Goal: Task Accomplishment & Management: Complete application form

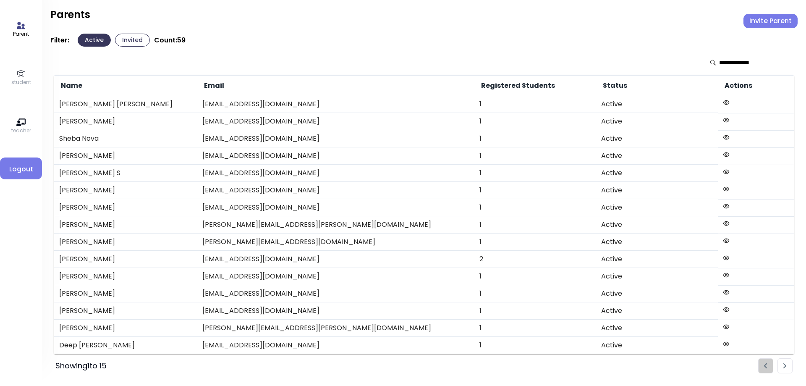
click at [21, 74] on icon at bounding box center [20, 73] width 9 height 9
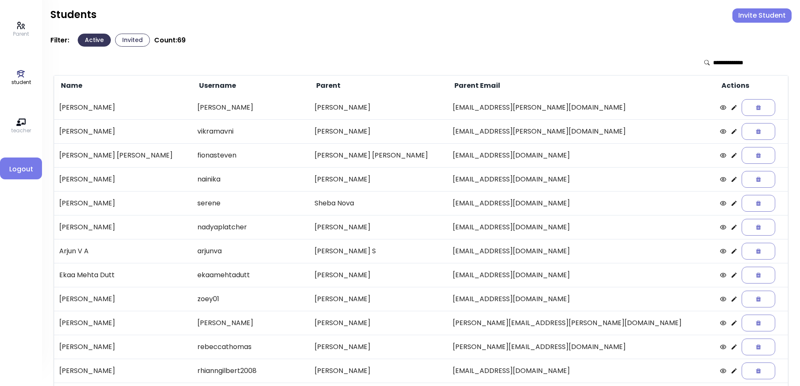
click at [721, 62] on input "text" at bounding box center [743, 62] width 60 height 8
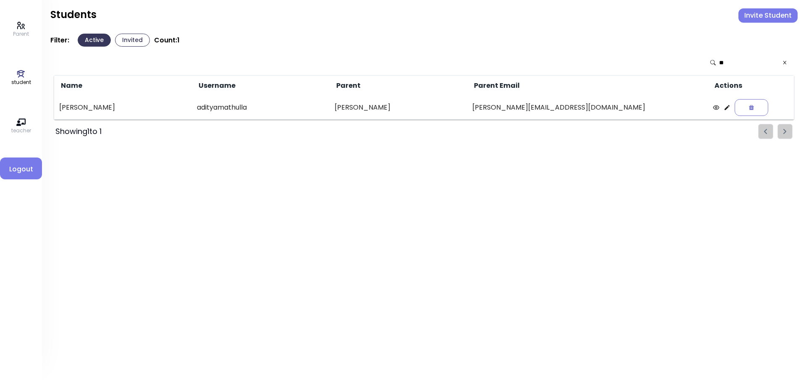
type input "*"
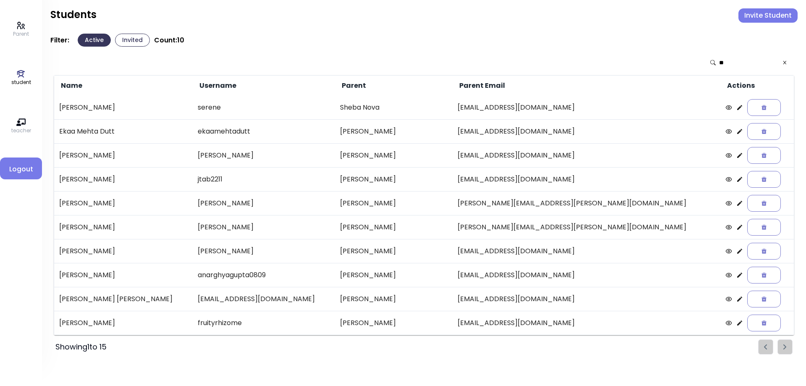
type input "*"
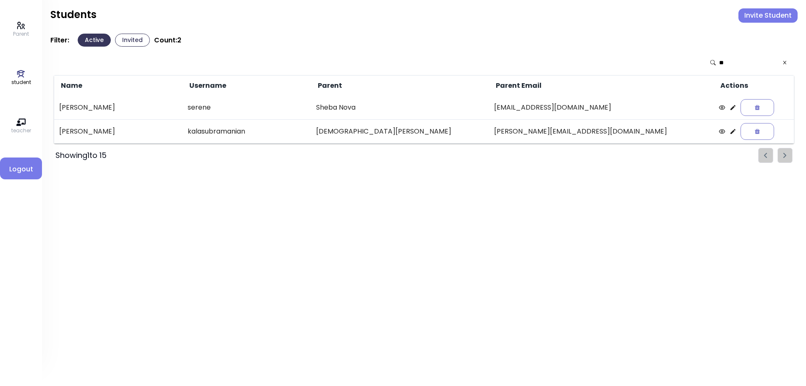
type input "*"
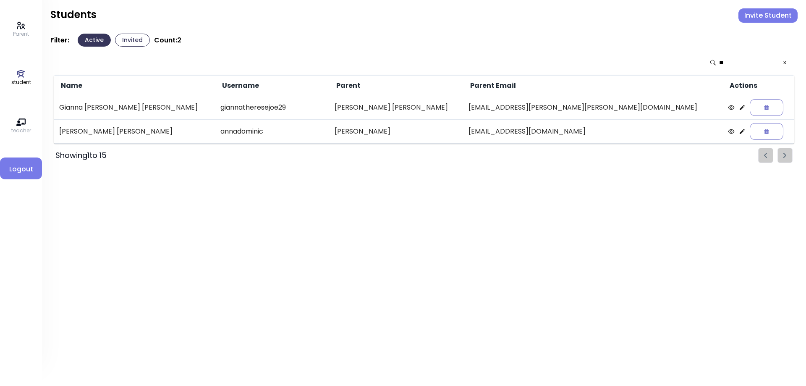
type input "*"
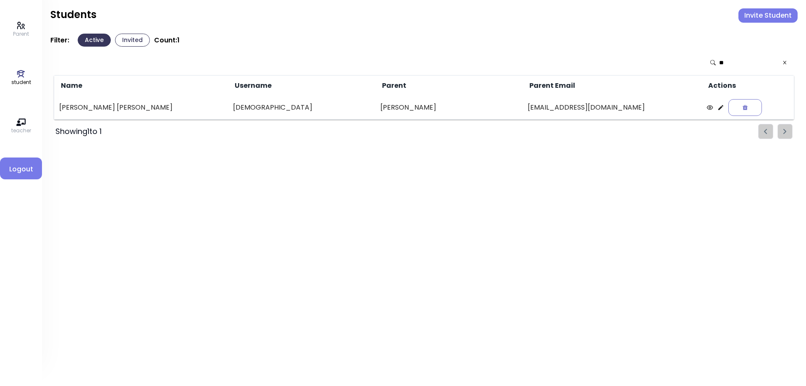
type input "*"
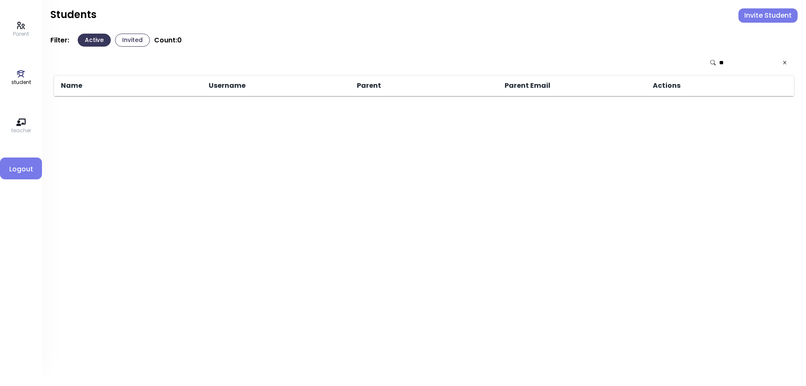
type input "*"
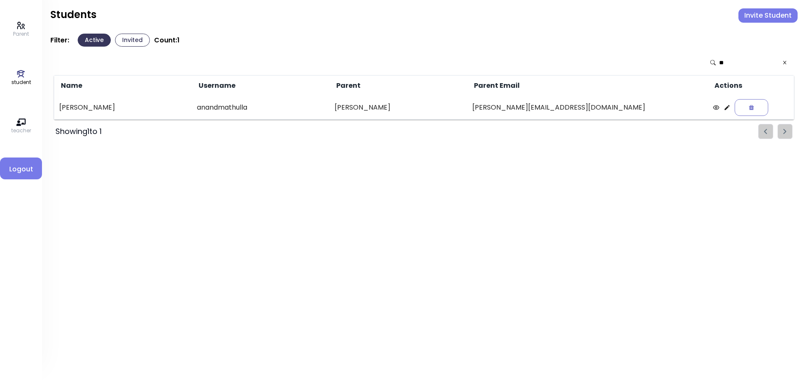
type input "*"
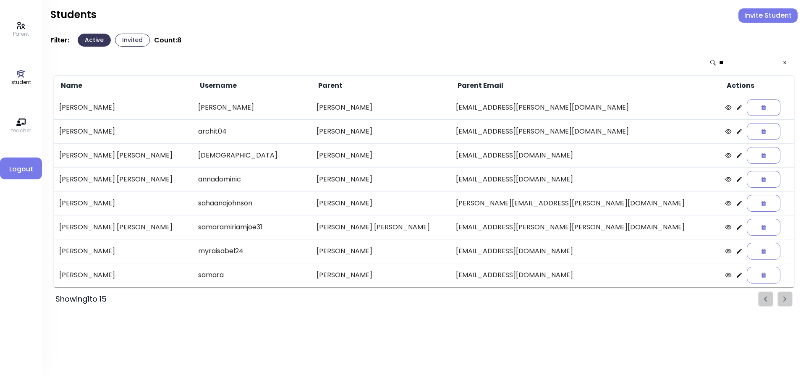
type input "*"
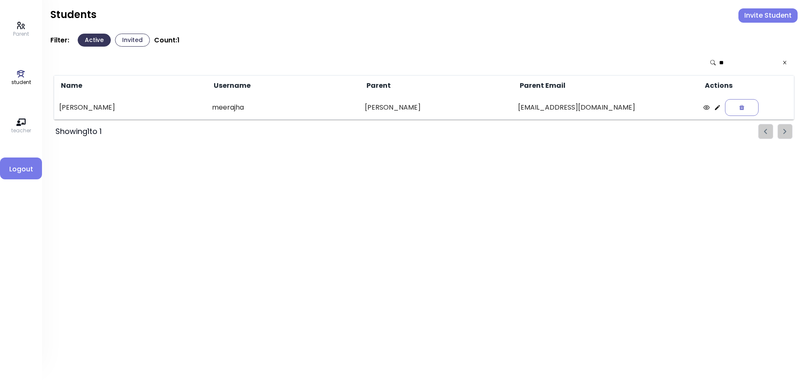
type input "*"
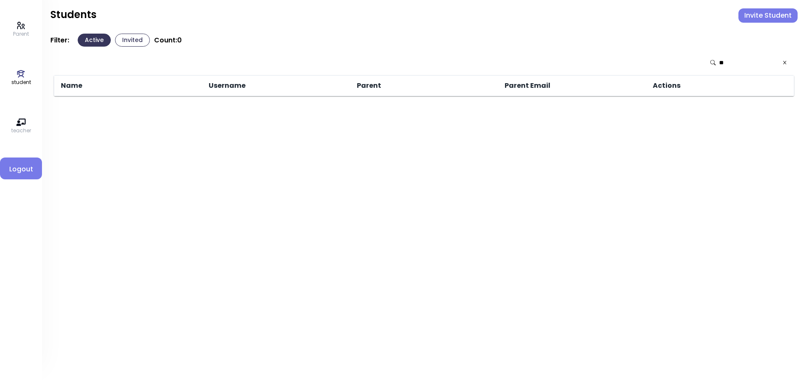
type input "*"
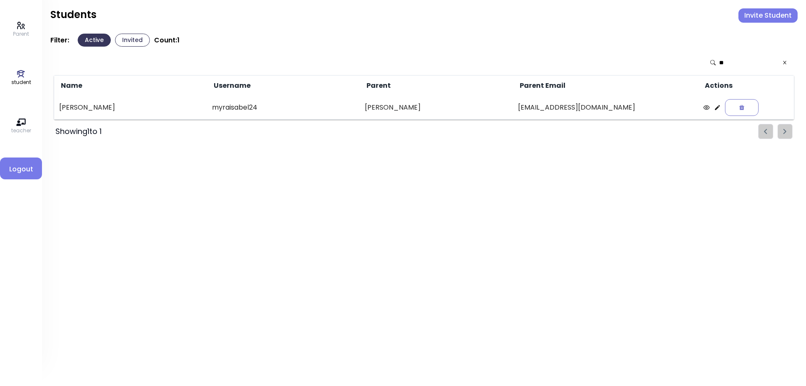
type input "*"
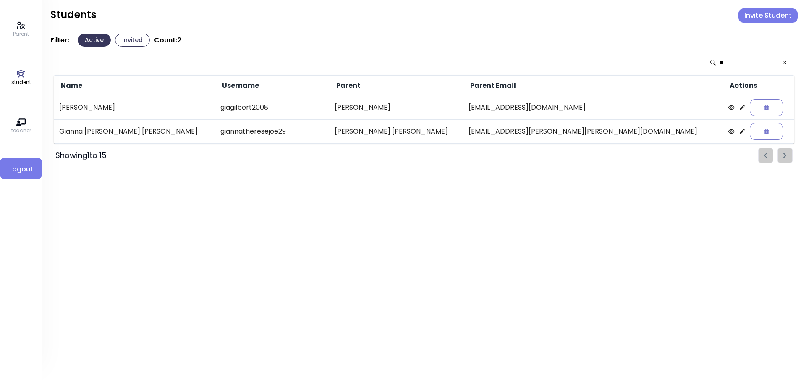
type input "*"
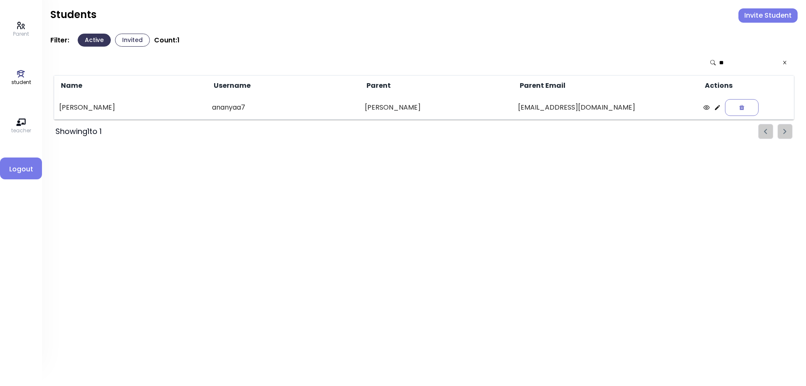
type input "*"
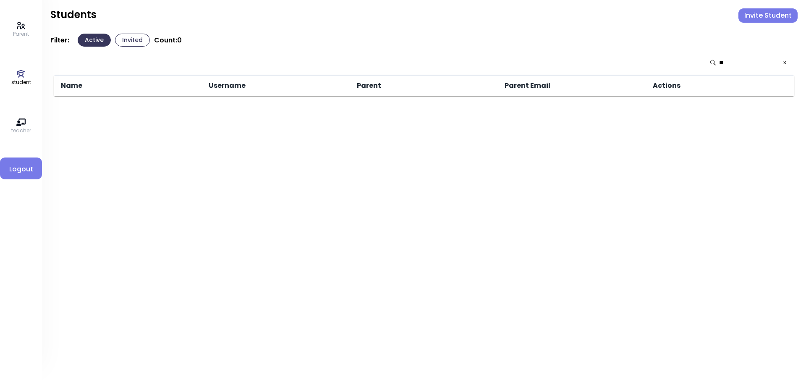
type input "*"
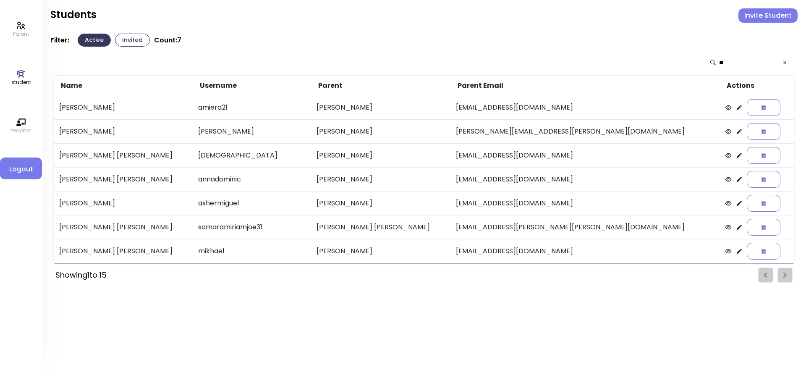
type input "*"
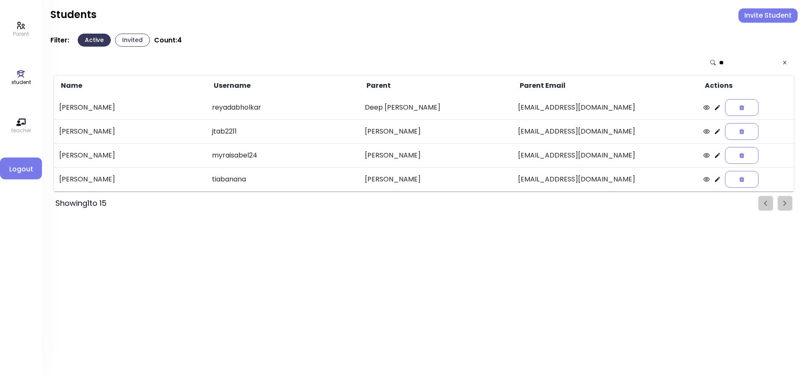
type input "*"
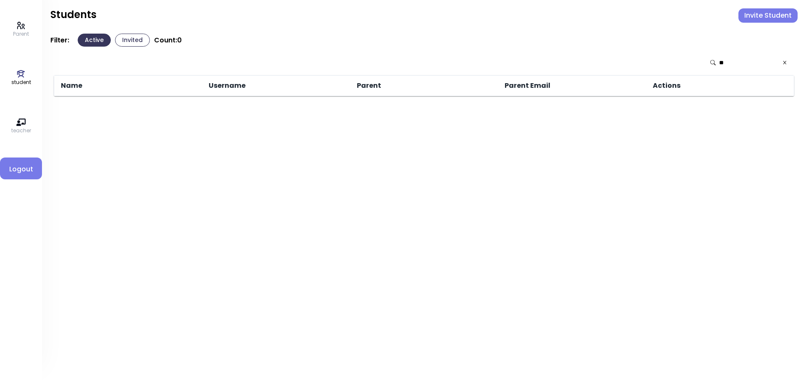
type input "*"
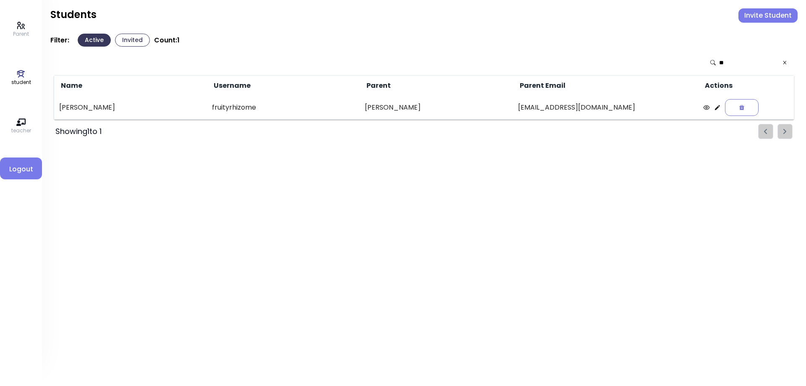
type input "*"
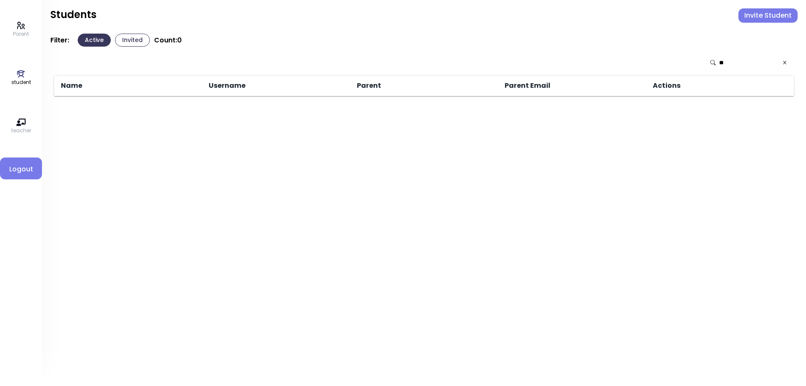
type input "*"
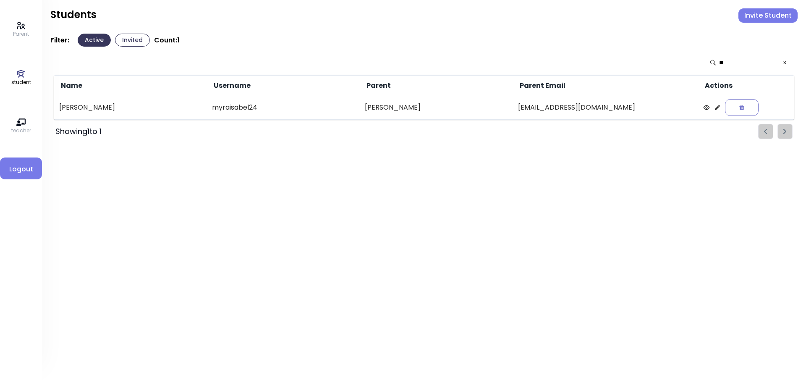
type input "*"
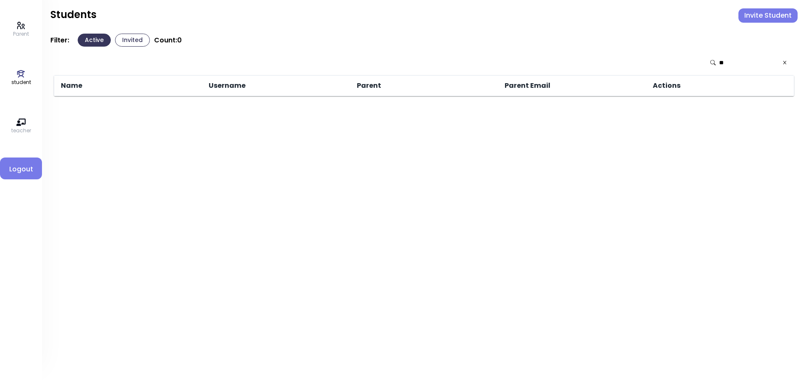
type input "*"
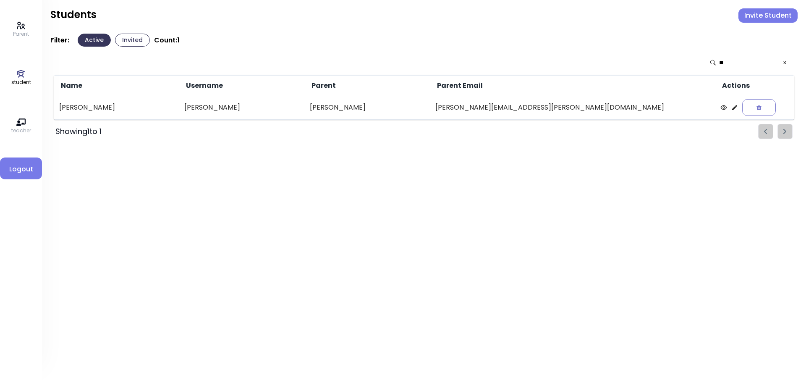
type input "*"
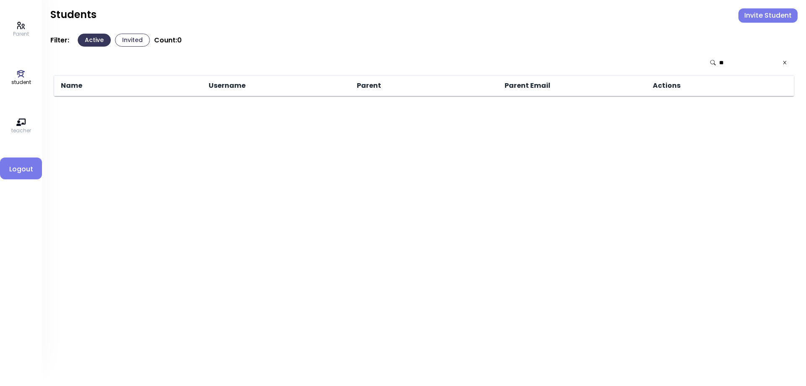
type input "*"
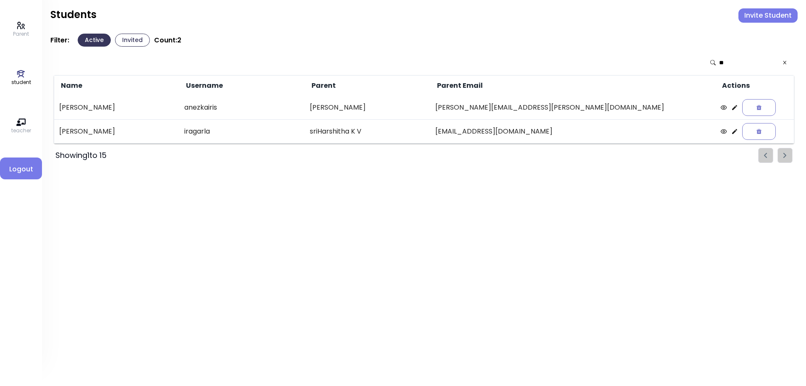
type input "*"
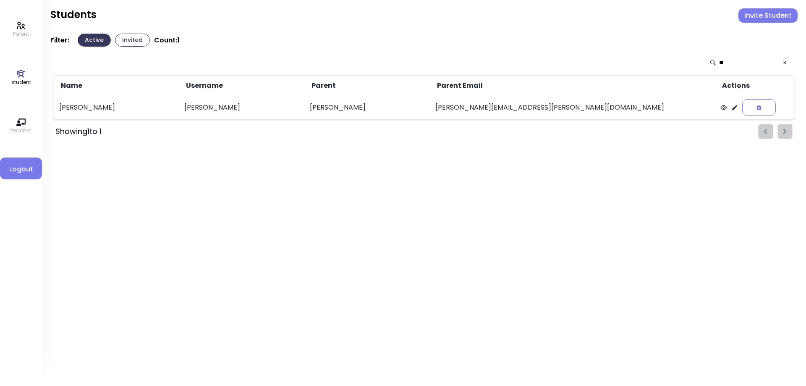
type input "*"
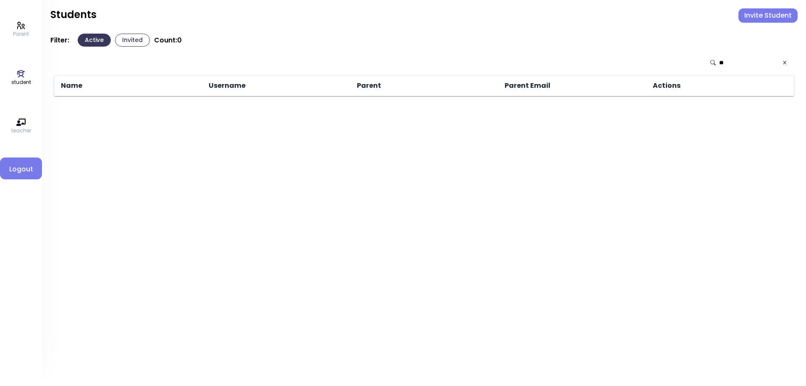
type input "*"
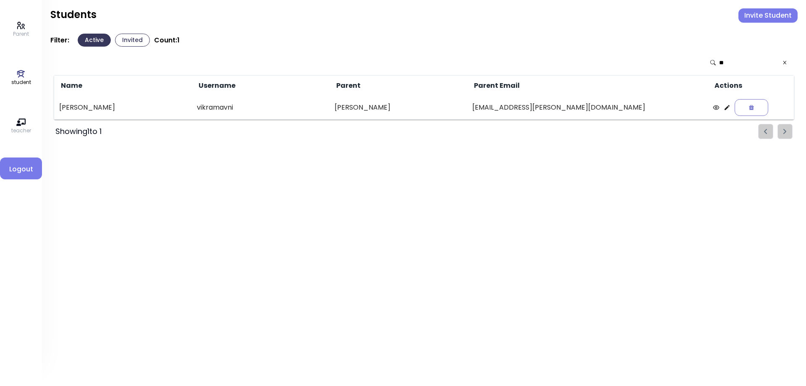
type input "*"
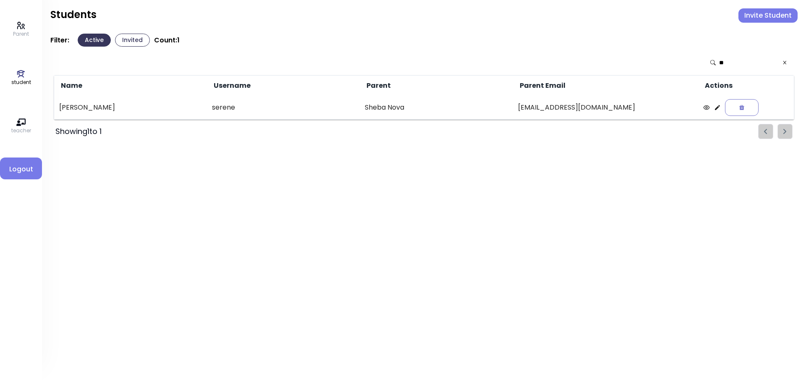
type input "*"
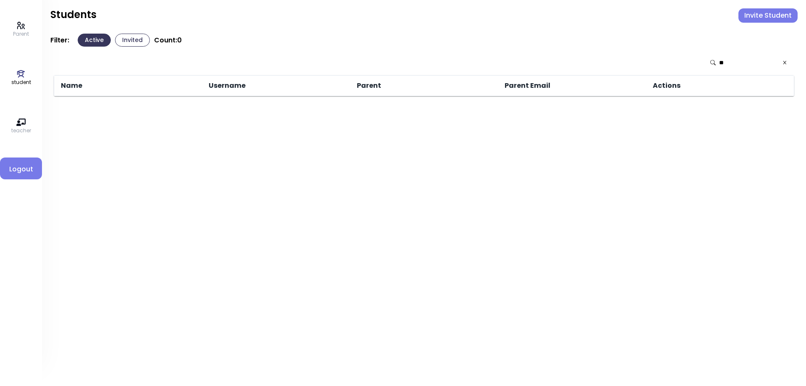
type input "*"
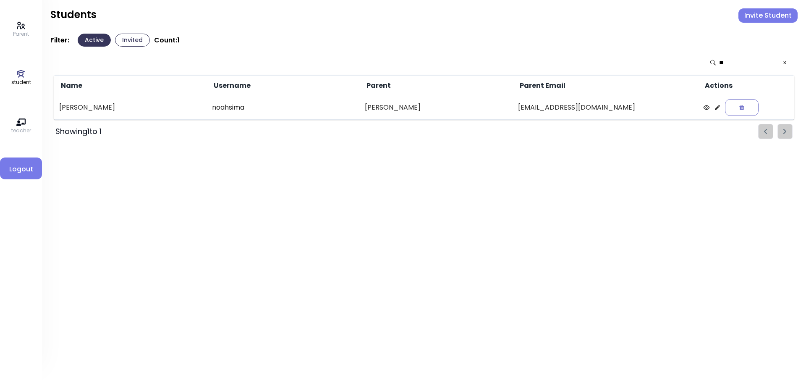
type input "*"
click at [17, 77] on icon at bounding box center [20, 73] width 9 height 9
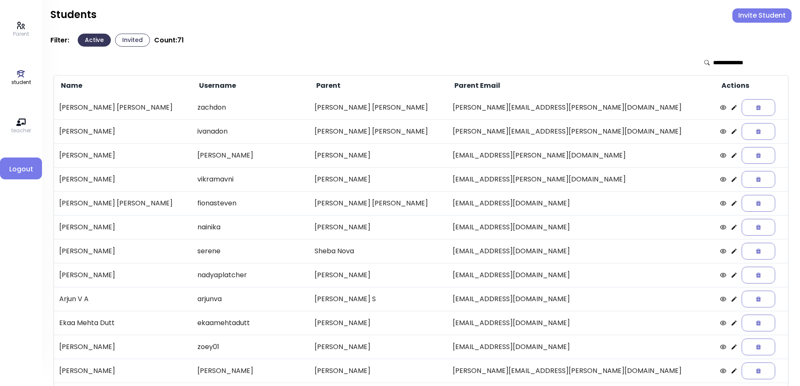
click at [732, 134] on icon at bounding box center [734, 131] width 5 height 5
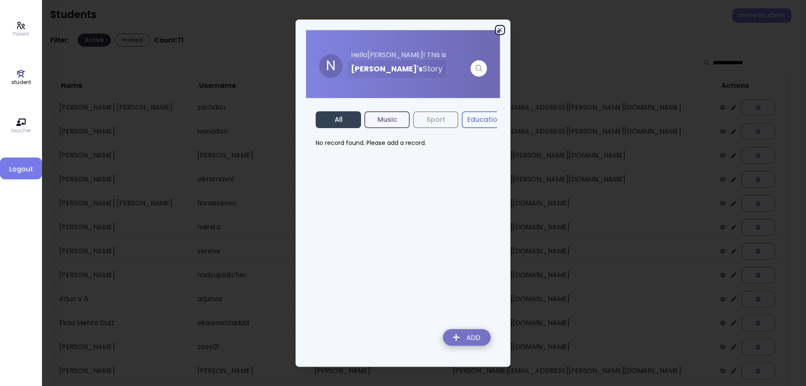
click at [500, 30] on icon "button" at bounding box center [500, 30] width 4 height 4
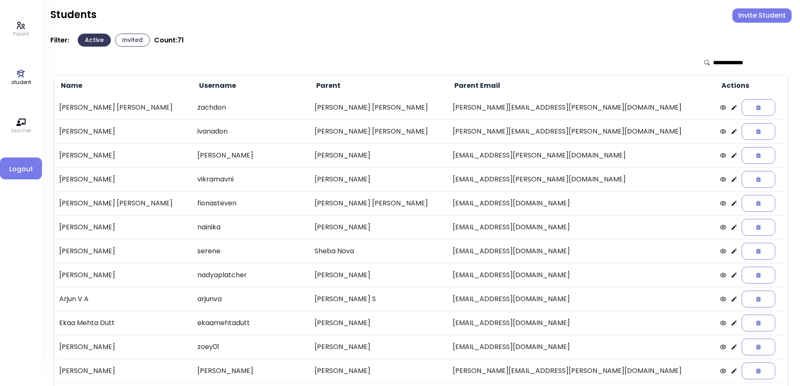
click at [732, 109] on icon at bounding box center [734, 107] width 5 height 5
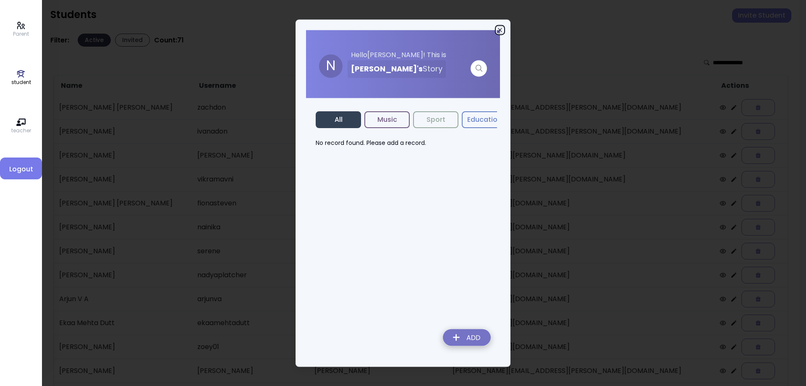
click at [498, 29] on icon "button" at bounding box center [500, 29] width 7 height 7
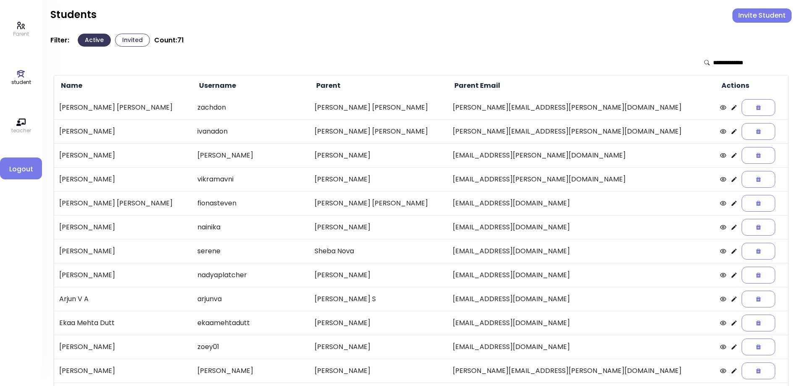
click at [731, 131] on icon at bounding box center [734, 131] width 7 height 7
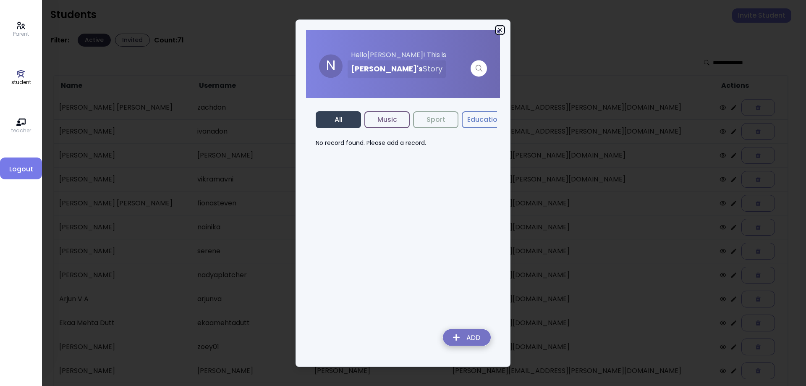
click at [499, 30] on icon "button" at bounding box center [500, 29] width 7 height 7
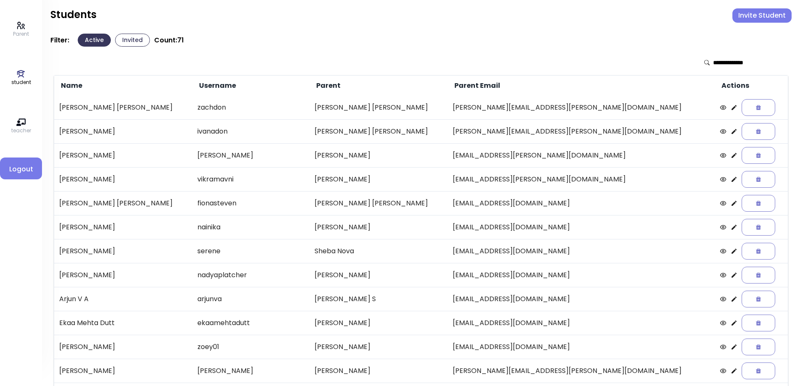
click at [732, 108] on icon at bounding box center [734, 107] width 5 height 5
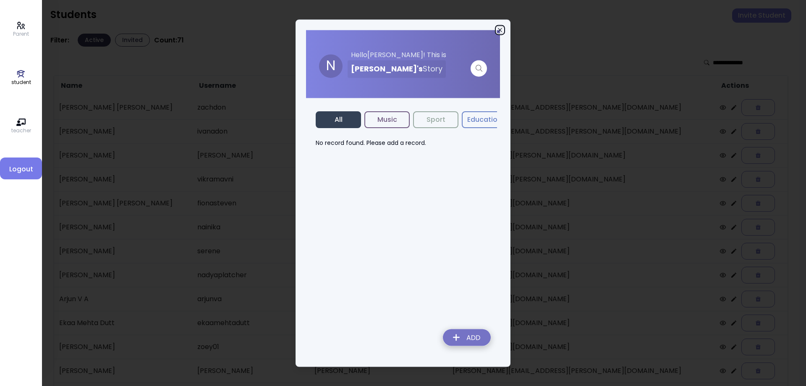
click at [498, 30] on icon "button" at bounding box center [500, 29] width 7 height 7
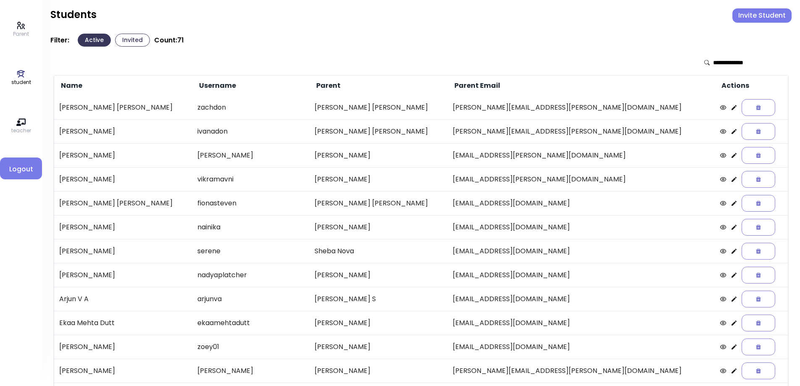
click at [136, 42] on button "Invited" at bounding box center [132, 40] width 35 height 13
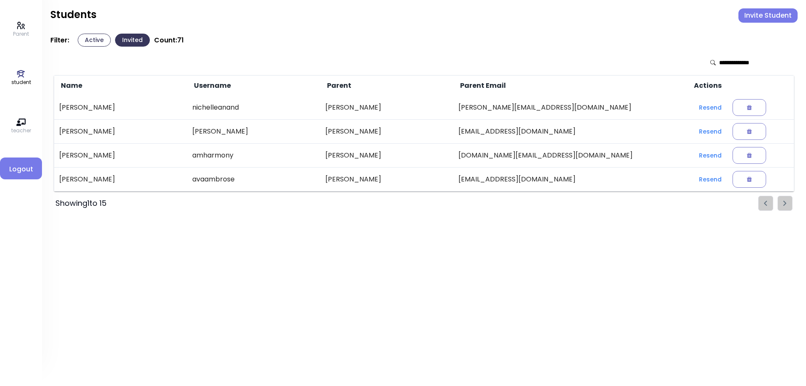
click at [24, 29] on icon at bounding box center [20, 25] width 9 height 9
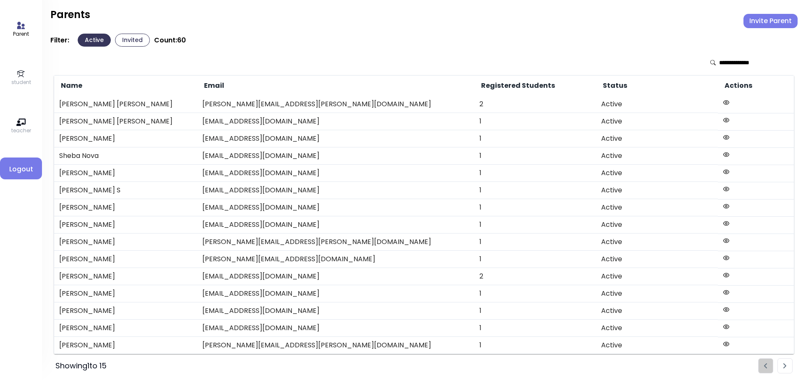
click at [124, 42] on button "Invited" at bounding box center [132, 40] width 35 height 13
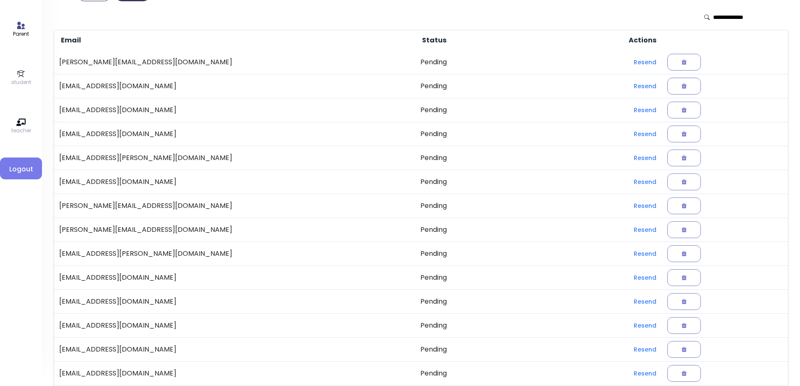
scroll to position [97, 0]
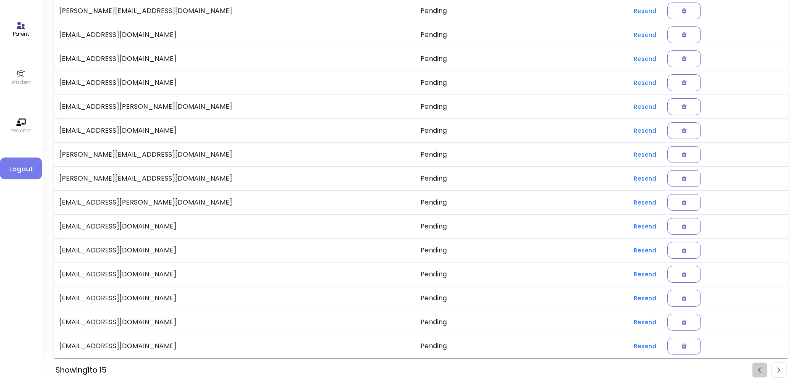
click at [779, 369] on img "Pagination" at bounding box center [778, 369] width 3 height 5
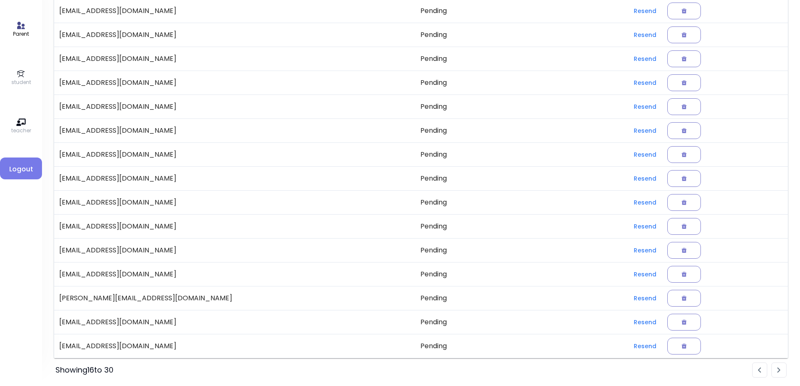
click at [779, 369] on img "Pagination" at bounding box center [778, 369] width 3 height 5
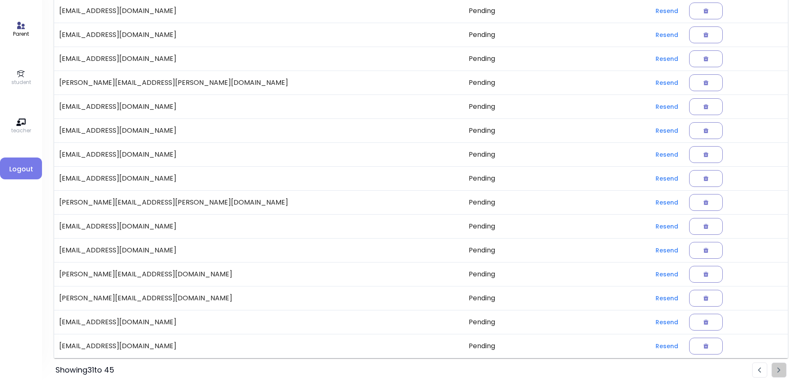
click at [779, 369] on ul "Pagination" at bounding box center [769, 369] width 34 height 15
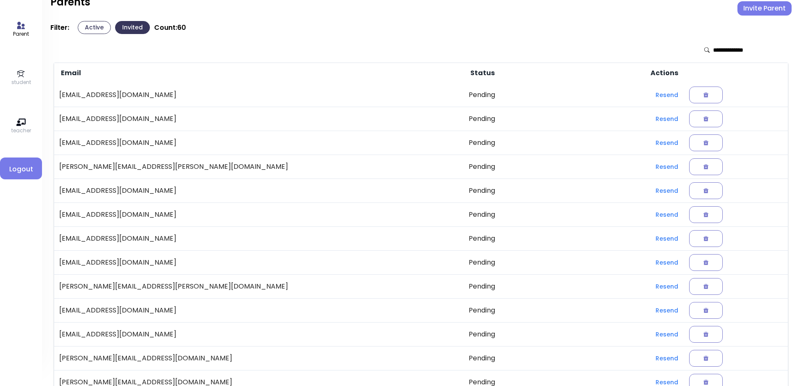
scroll to position [0, 0]
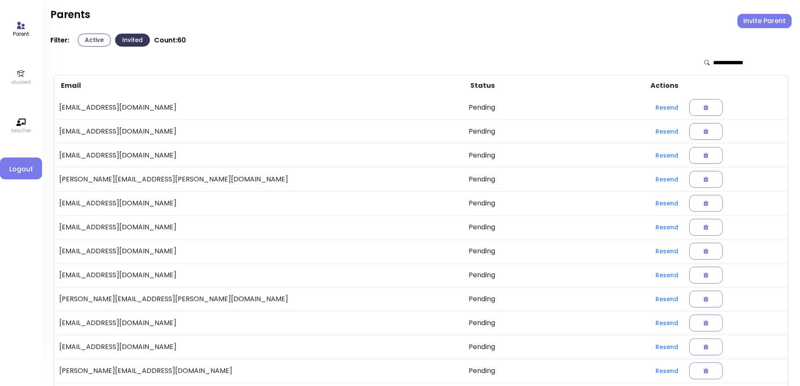
click at [97, 40] on button "Active" at bounding box center [94, 40] width 33 height 13
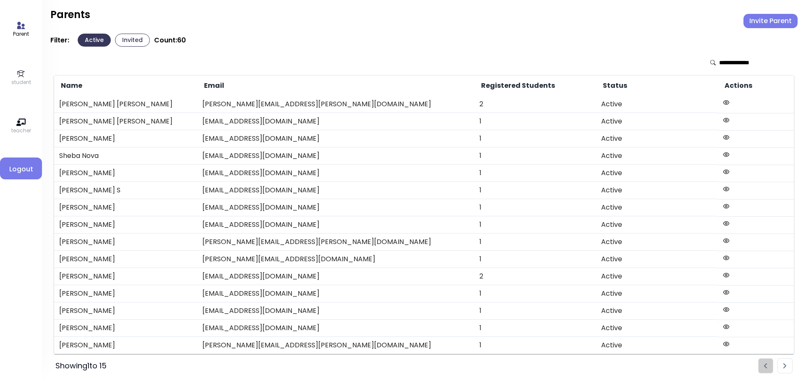
click at [20, 75] on icon at bounding box center [20, 73] width 9 height 9
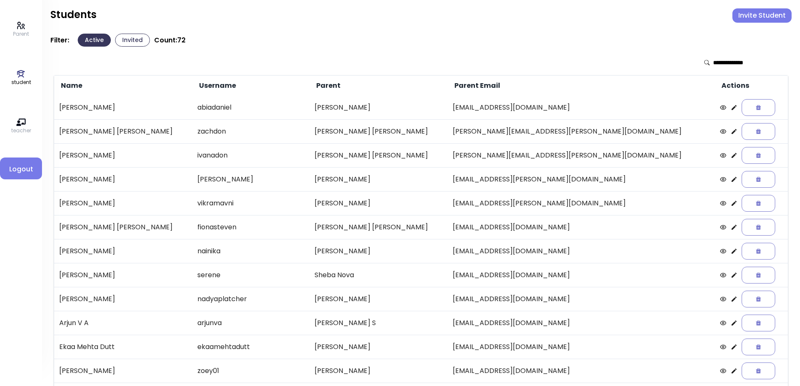
click at [732, 109] on icon at bounding box center [734, 107] width 5 height 5
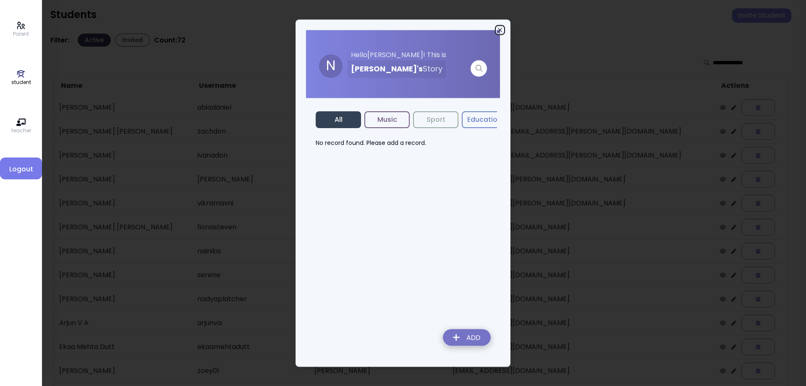
click at [498, 30] on icon "button" at bounding box center [500, 29] width 7 height 7
